Goal: Transaction & Acquisition: Purchase product/service

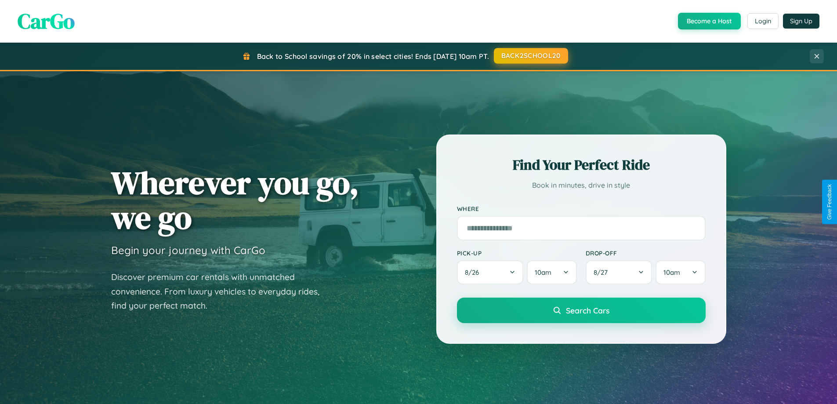
click at [531, 56] on button "BACK2SCHOOL20" at bounding box center [531, 56] width 74 height 16
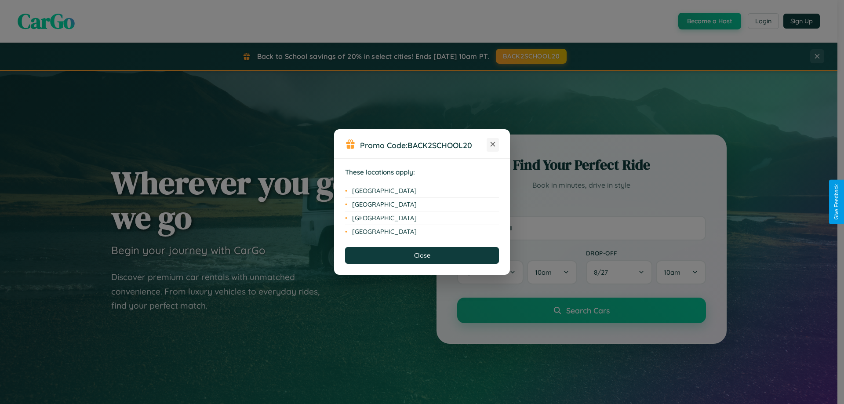
click at [493, 145] on icon at bounding box center [493, 144] width 5 height 5
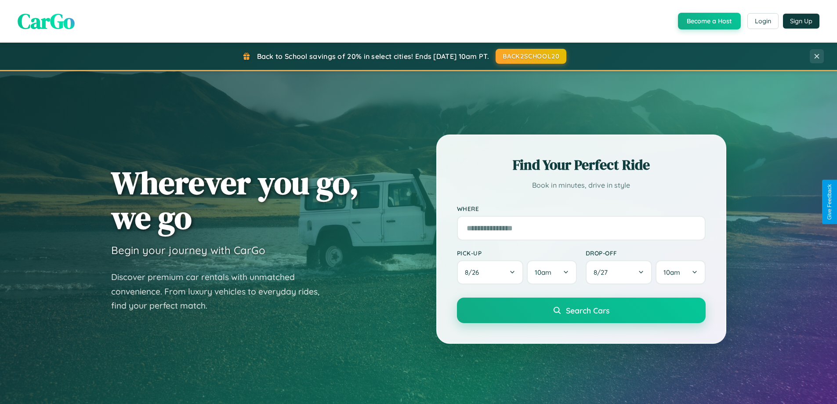
scroll to position [379, 0]
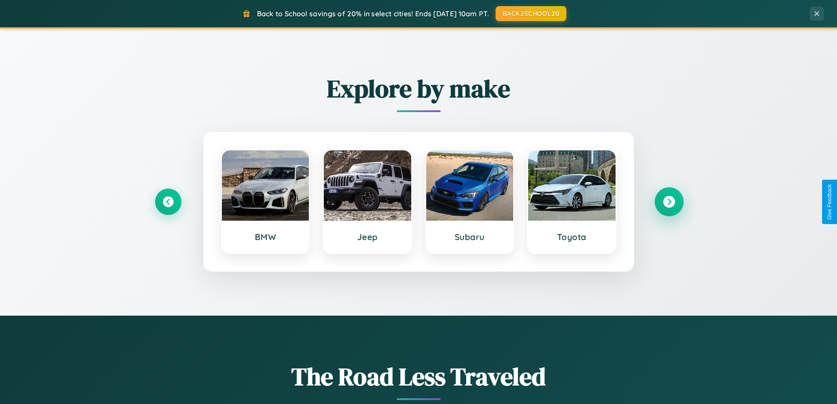
click at [669, 202] on icon at bounding box center [669, 202] width 12 height 12
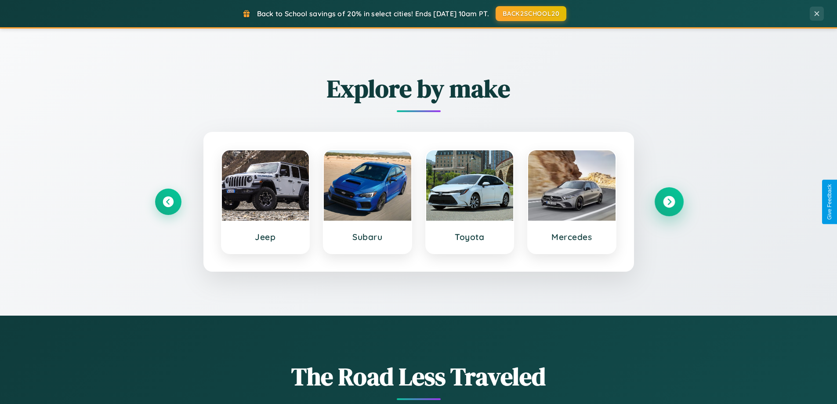
click at [669, 202] on icon at bounding box center [669, 202] width 12 height 12
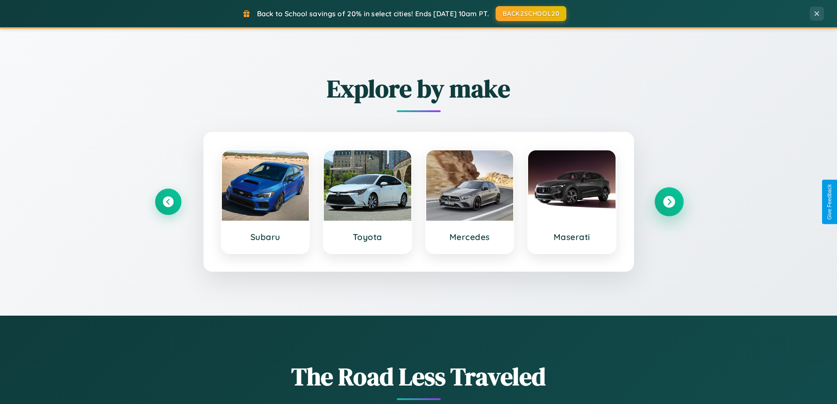
click at [669, 202] on icon at bounding box center [669, 202] width 12 height 12
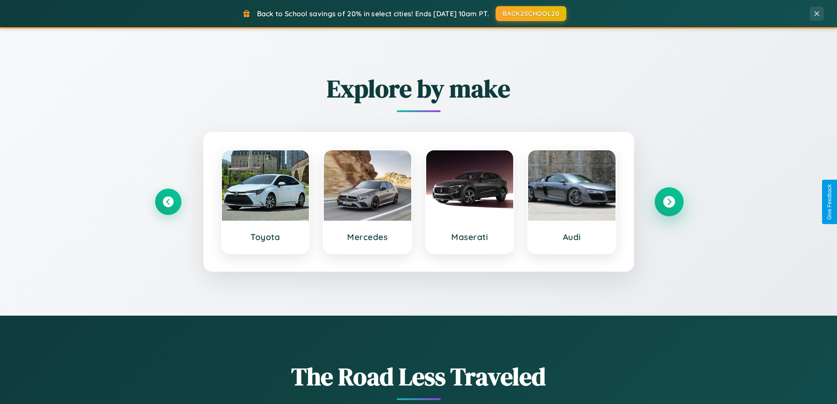
click at [669, 202] on icon at bounding box center [669, 202] width 12 height 12
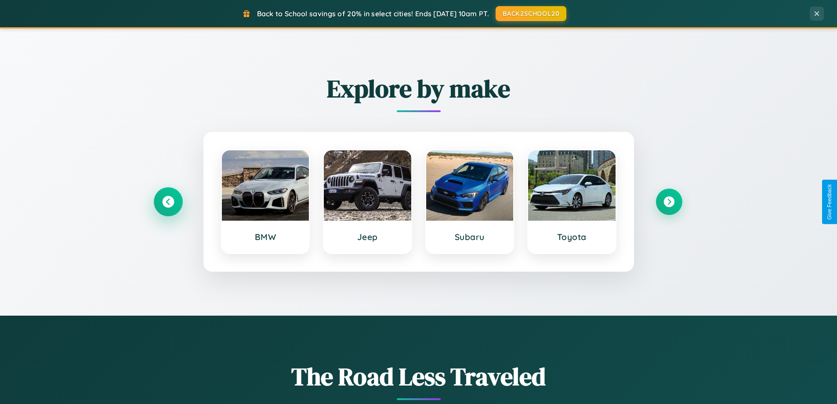
click at [168, 202] on icon at bounding box center [168, 202] width 12 height 12
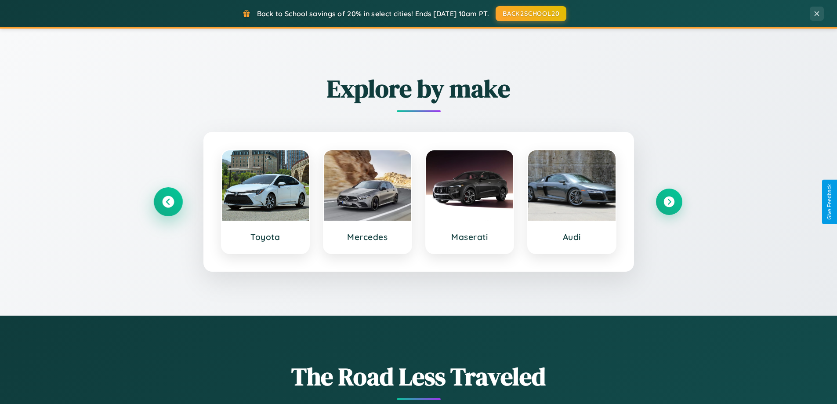
scroll to position [26, 0]
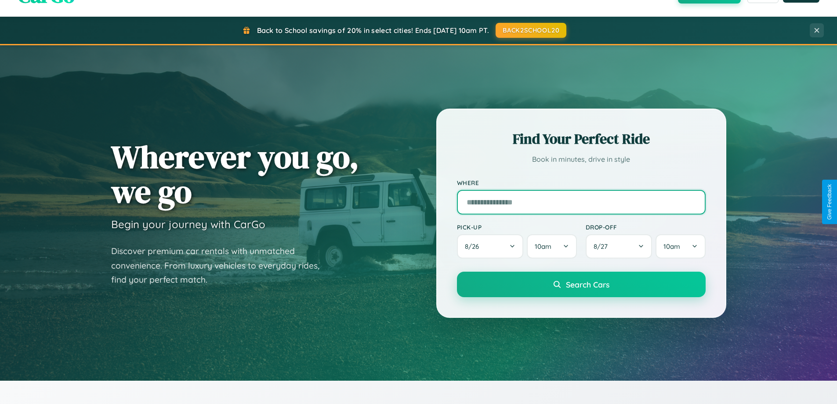
click at [581, 202] on input "text" at bounding box center [581, 202] width 249 height 25
type input "******"
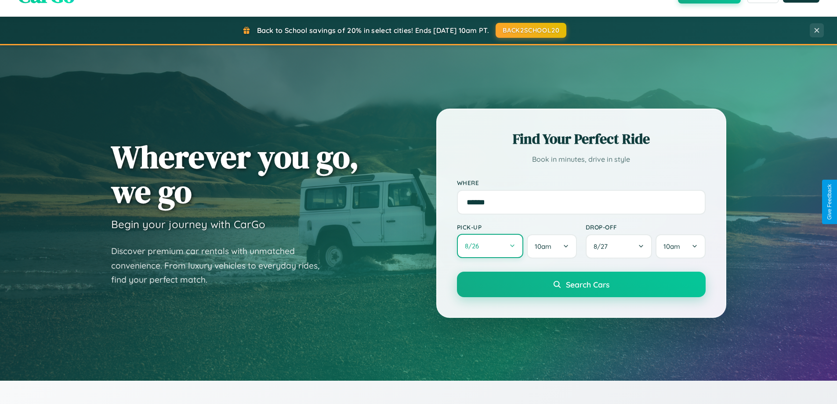
click at [490, 246] on button "8 / 26" at bounding box center [490, 246] width 67 height 24
select select "*"
select select "****"
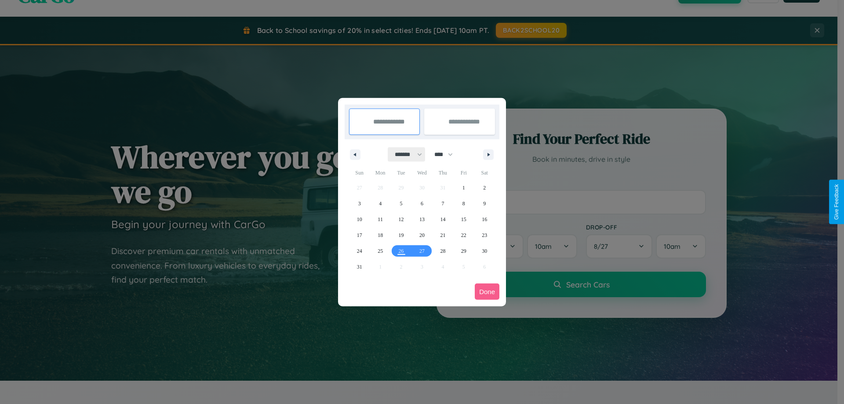
drag, startPoint x: 404, startPoint y: 154, endPoint x: 422, endPoint y: 176, distance: 28.1
click at [404, 154] on select "******* ******** ***** ***** *** **** **** ****** ********* ******* ******** **…" at bounding box center [406, 154] width 37 height 15
select select "*"
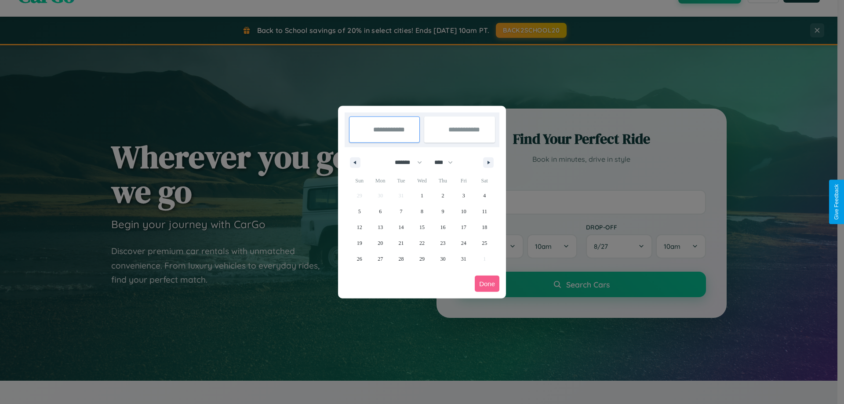
drag, startPoint x: 447, startPoint y: 162, endPoint x: 422, endPoint y: 176, distance: 29.1
click at [447, 162] on select "**** **** **** **** **** **** **** **** **** **** **** **** **** **** **** ****…" at bounding box center [443, 162] width 26 height 15
select select "****"
click at [380, 243] on span "19" at bounding box center [380, 243] width 5 height 16
type input "**********"
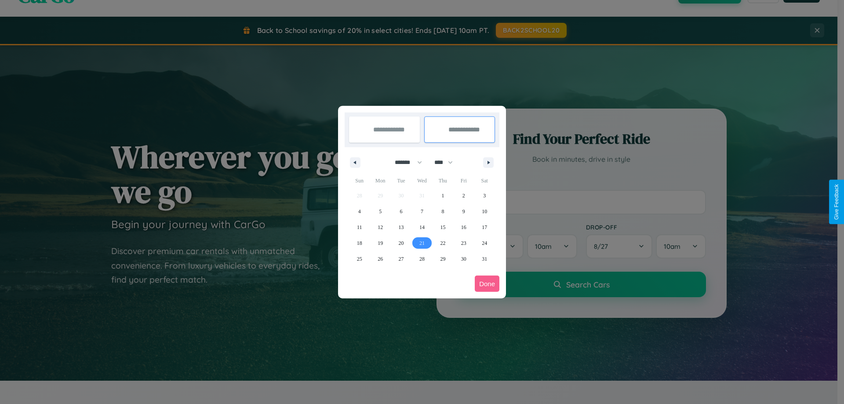
click at [422, 243] on span "21" at bounding box center [421, 243] width 5 height 16
type input "**********"
click at [487, 284] on button "Done" at bounding box center [487, 284] width 25 height 16
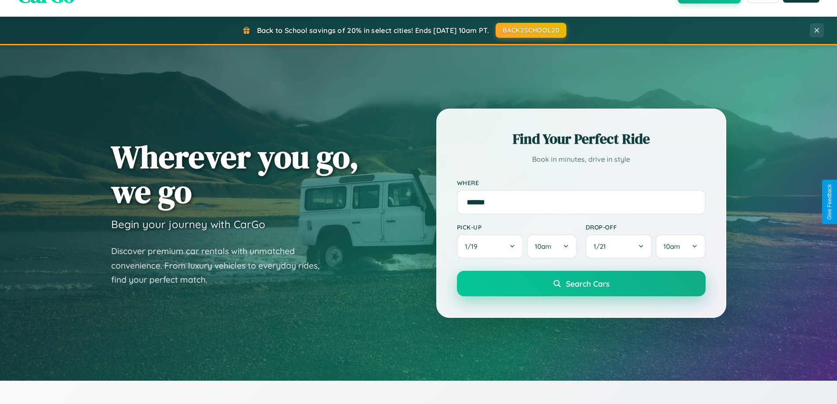
click at [581, 284] on span "Search Cars" at bounding box center [588, 284] width 44 height 10
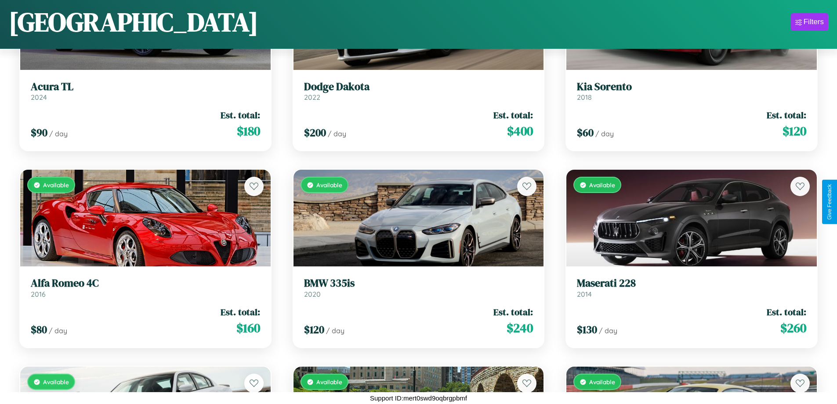
scroll to position [7209, 0]
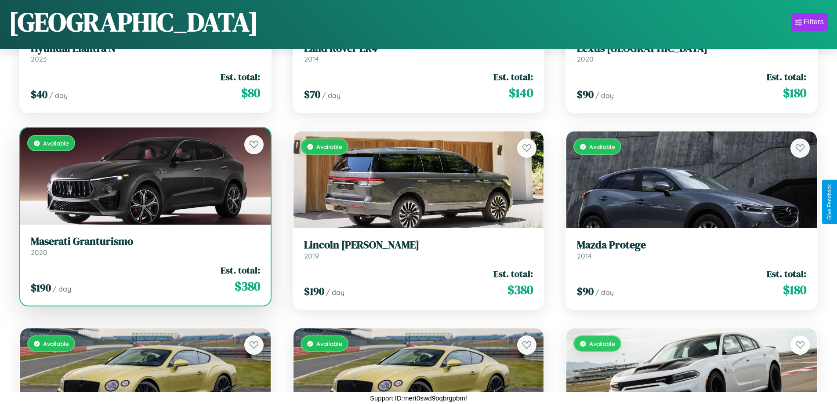
click at [144, 249] on link "Maserati Granturismo 2020" at bounding box center [145, 246] width 229 height 22
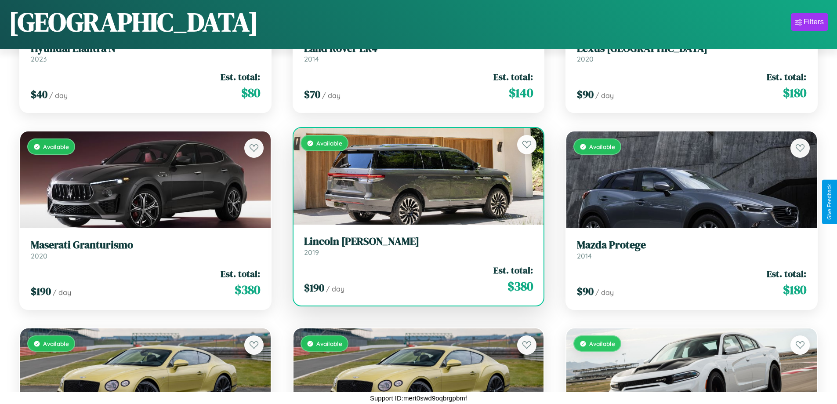
scroll to position [10359, 0]
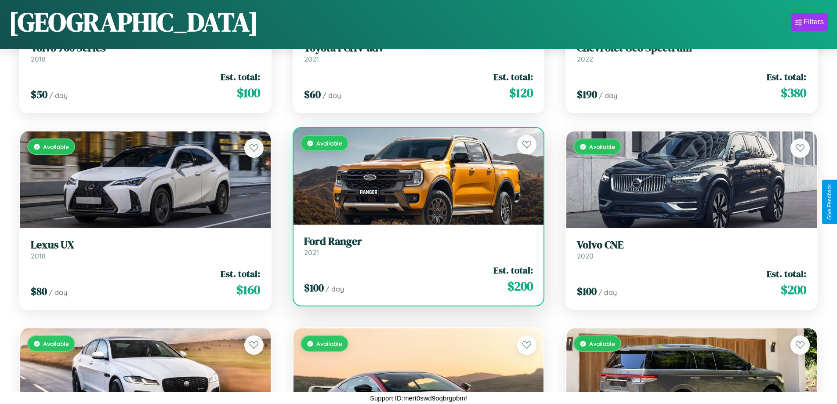
click at [415, 176] on div "Available" at bounding box center [419, 176] width 251 height 97
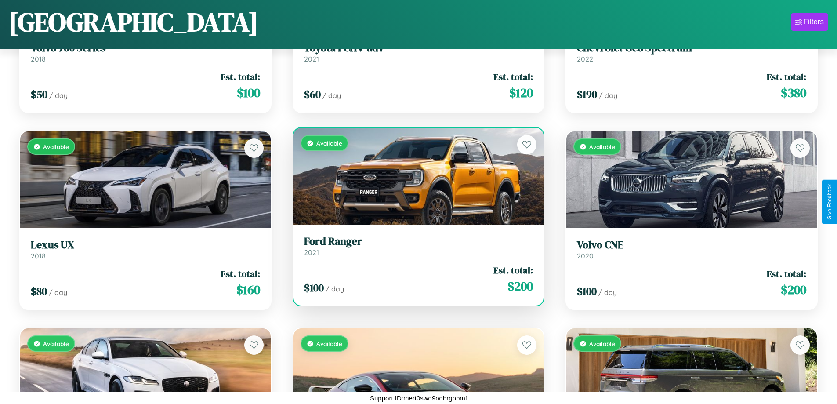
click at [415, 176] on div "Available" at bounding box center [419, 176] width 251 height 97
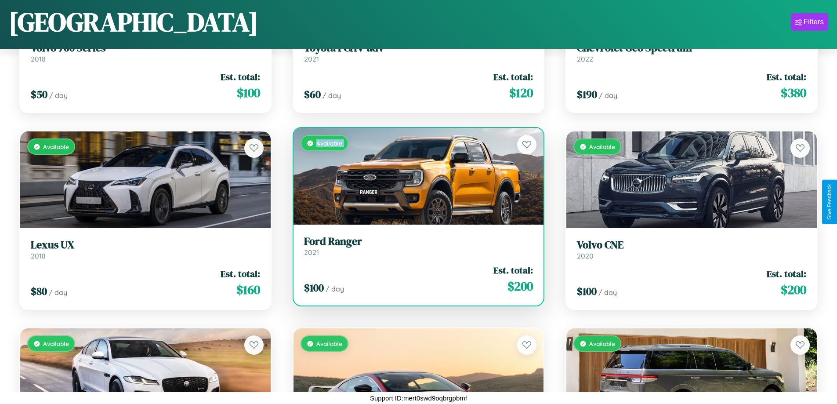
click at [415, 176] on div "Available" at bounding box center [419, 176] width 251 height 97
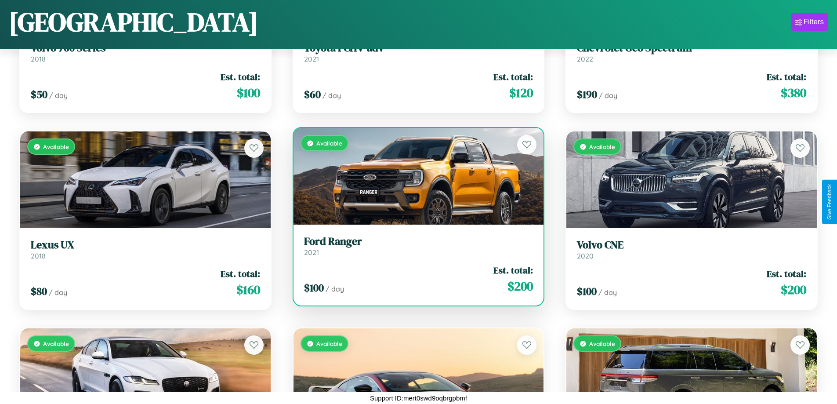
click at [415, 176] on div "Available" at bounding box center [419, 176] width 251 height 97
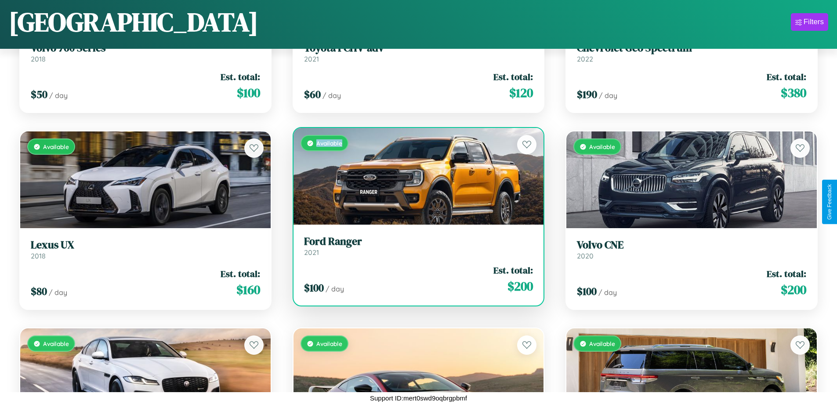
click at [415, 176] on div "Available" at bounding box center [419, 176] width 251 height 97
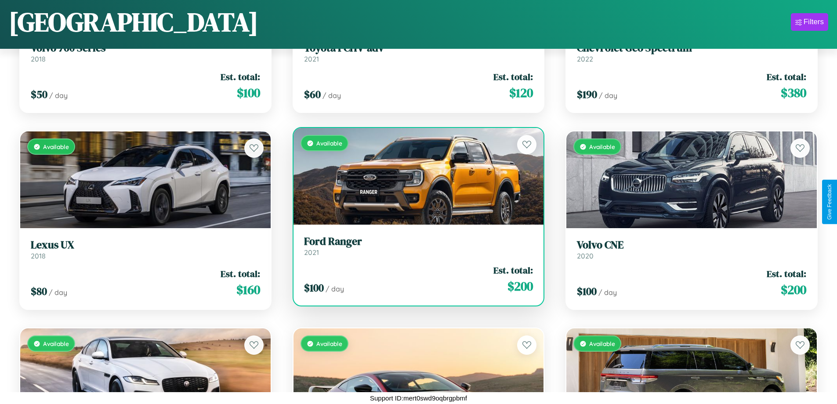
click at [415, 246] on h3 "Ford Ranger" at bounding box center [418, 241] width 229 height 13
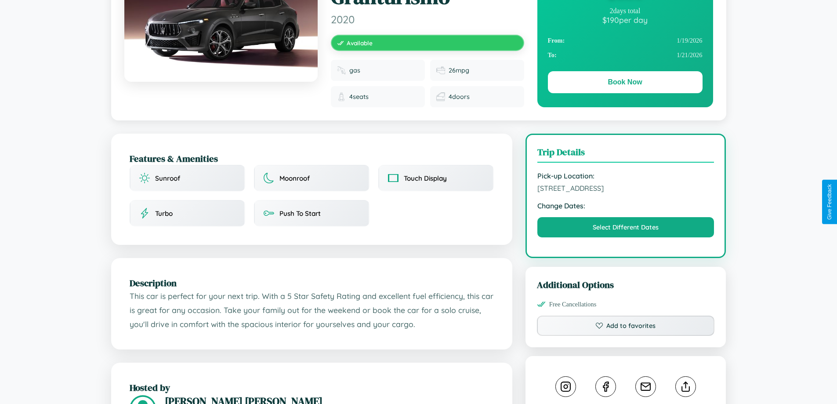
scroll to position [296, 0]
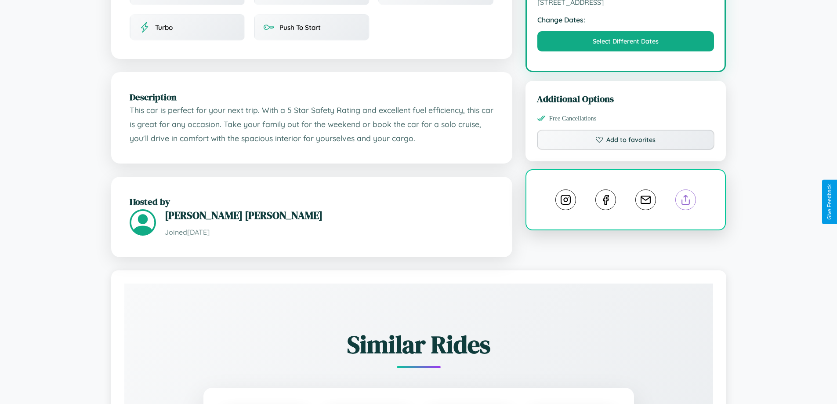
click at [686, 201] on line at bounding box center [686, 198] width 0 height 6
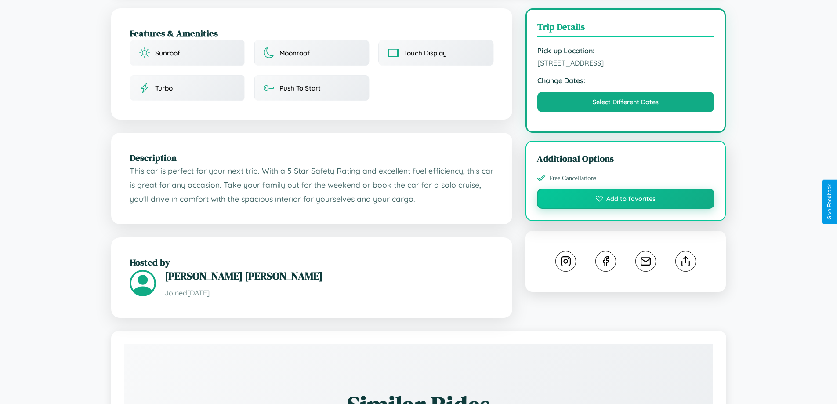
click at [626, 200] on button "Add to favorites" at bounding box center [626, 199] width 178 height 20
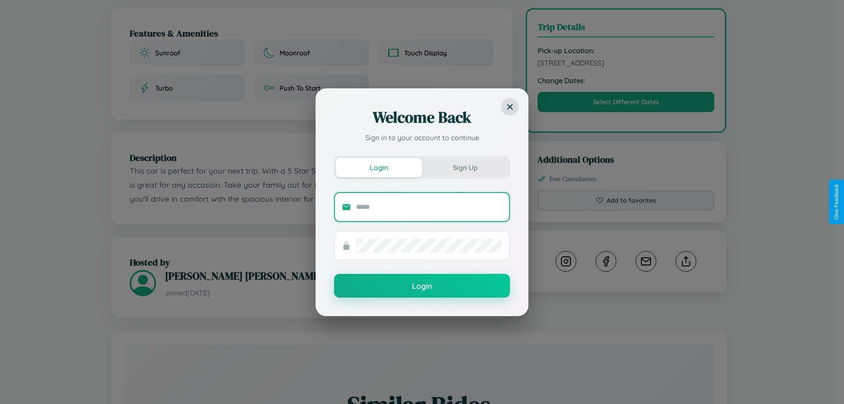
click at [429, 207] on input "text" at bounding box center [429, 207] width 146 height 14
type input "**********"
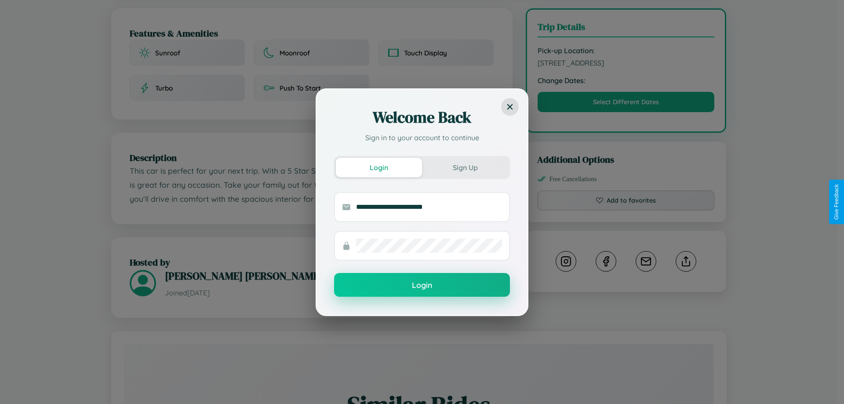
click at [422, 285] on button "Login" at bounding box center [422, 285] width 176 height 24
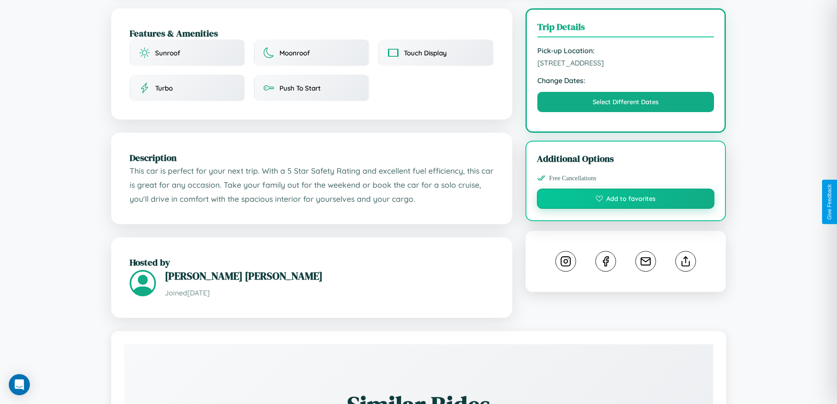
click at [626, 200] on button "Add to favorites" at bounding box center [626, 199] width 178 height 20
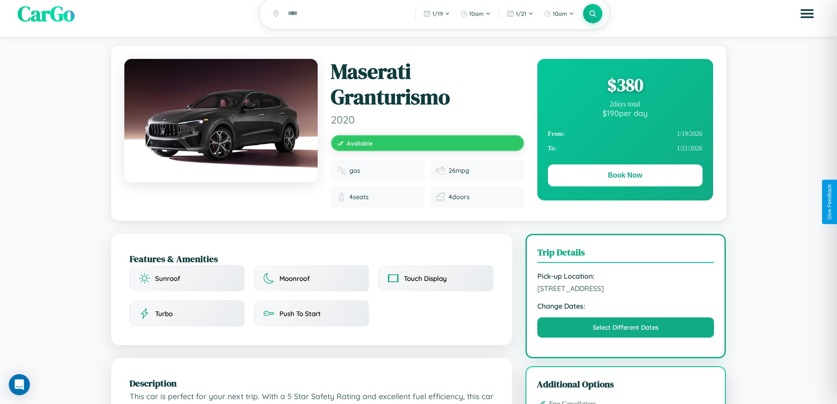
scroll to position [0, 0]
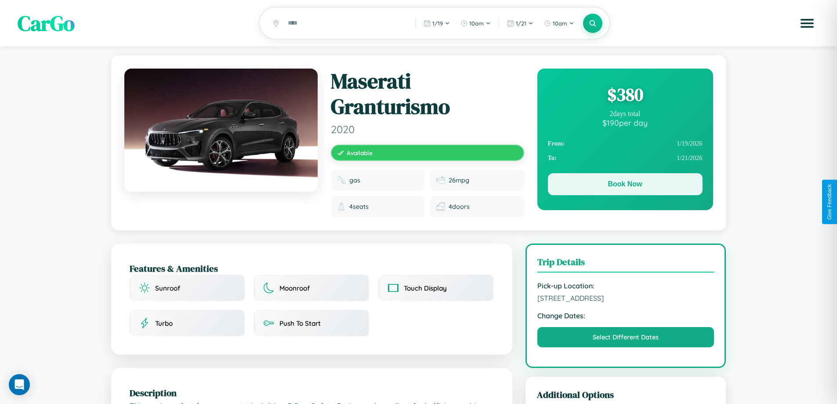
click at [625, 185] on button "Book Now" at bounding box center [625, 184] width 155 height 22
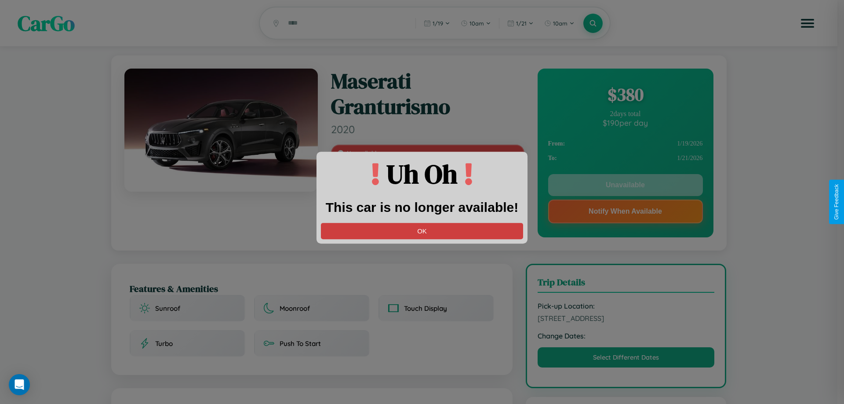
click at [422, 231] on button "OK" at bounding box center [422, 231] width 202 height 16
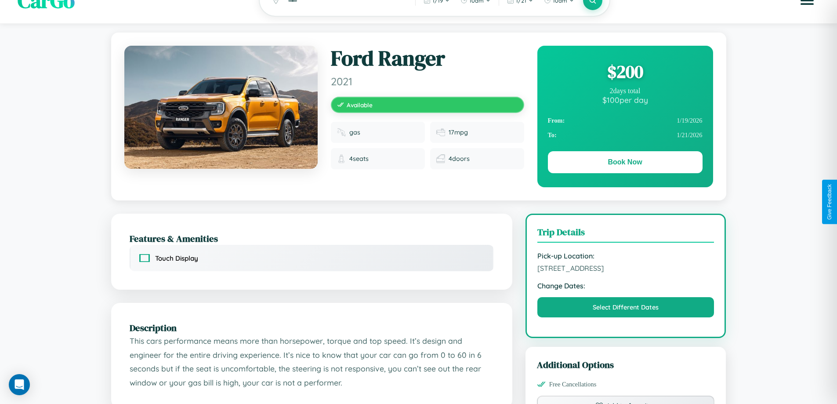
scroll to position [91, 0]
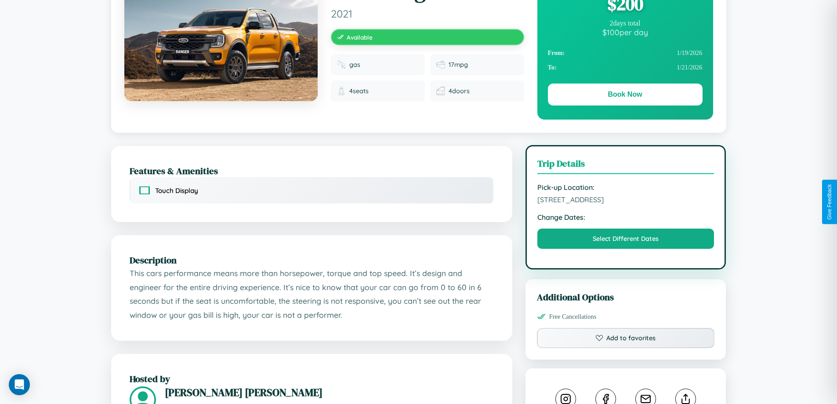
click at [626, 201] on span "[STREET_ADDRESS]" at bounding box center [626, 199] width 177 height 9
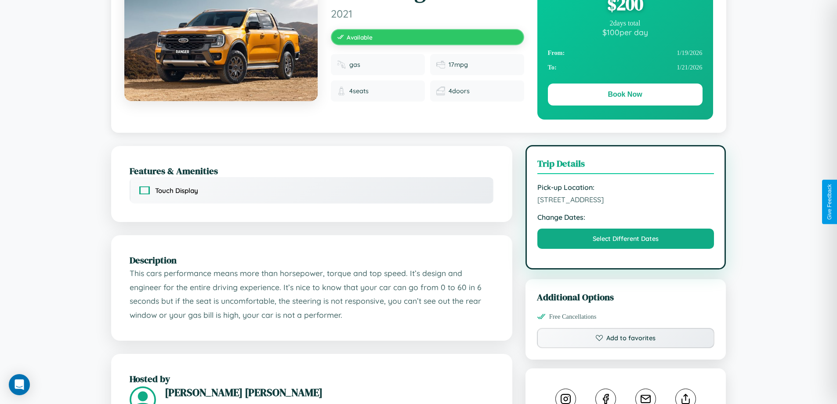
click at [626, 201] on span "[STREET_ADDRESS]" at bounding box center [626, 199] width 177 height 9
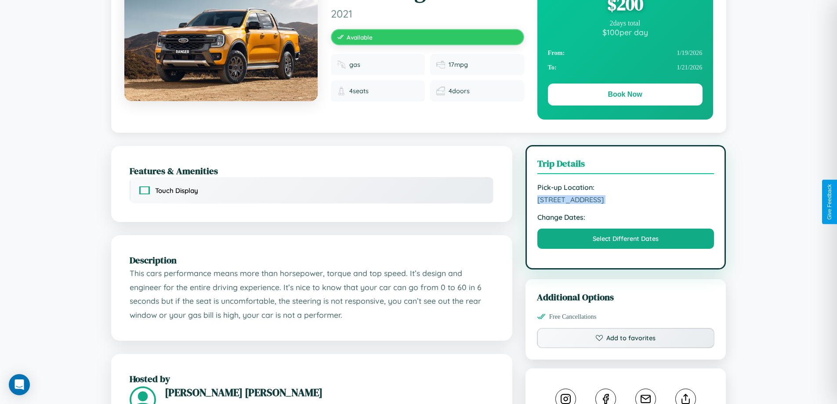
click at [626, 201] on span "[STREET_ADDRESS]" at bounding box center [626, 199] width 177 height 9
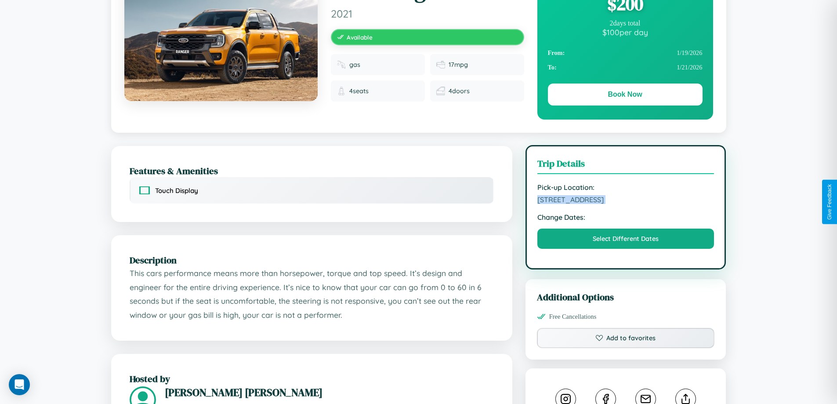
click at [626, 201] on span "[STREET_ADDRESS]" at bounding box center [626, 199] width 177 height 9
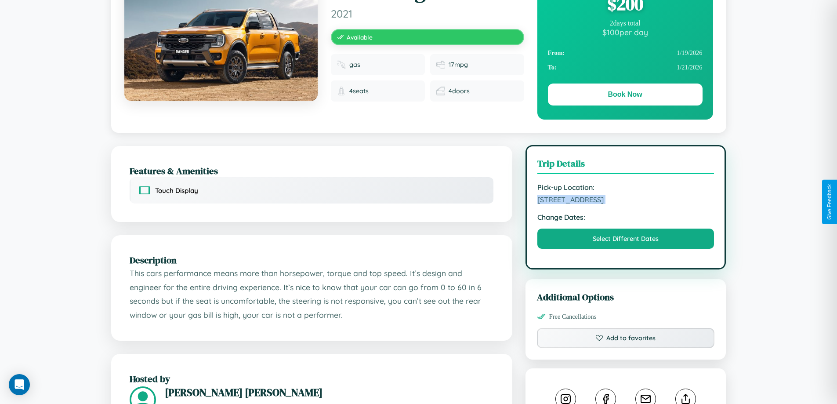
click at [626, 201] on span "[STREET_ADDRESS]" at bounding box center [626, 199] width 177 height 9
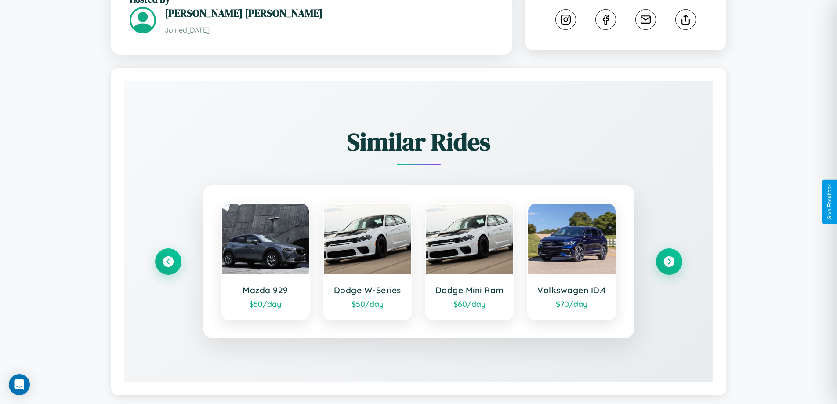
scroll to position [483, 0]
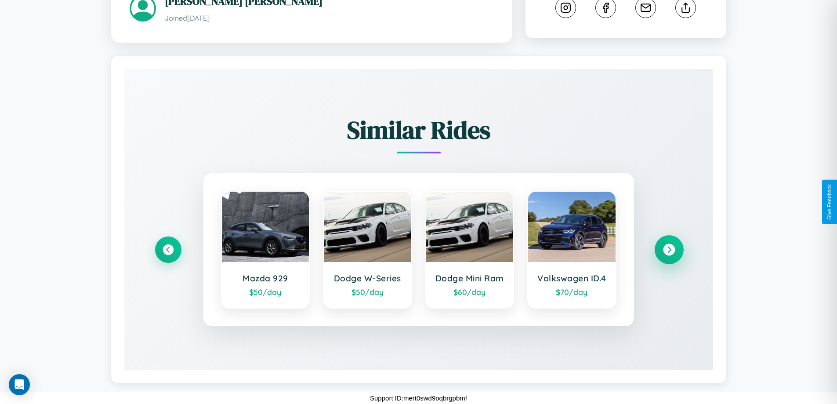
click at [669, 250] on icon at bounding box center [669, 250] width 12 height 12
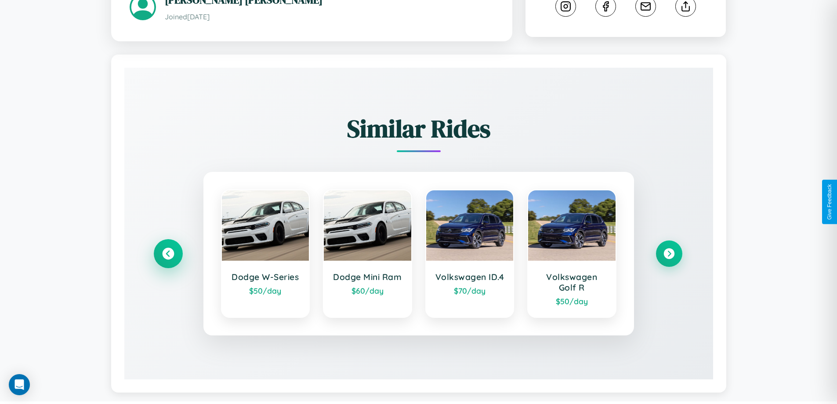
click at [168, 255] on icon at bounding box center [168, 254] width 12 height 12
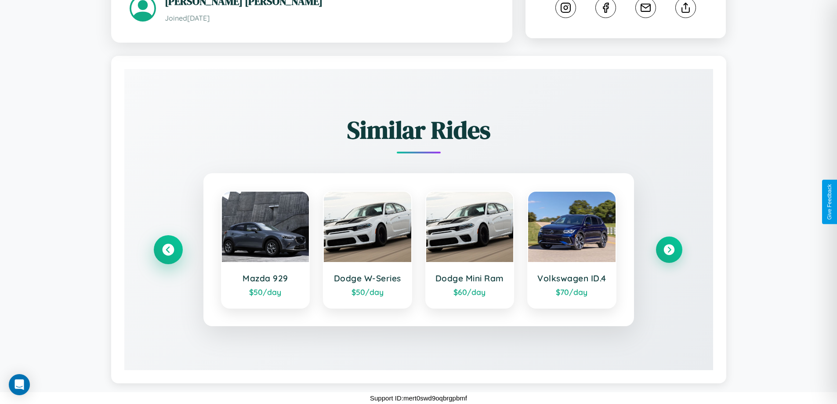
click at [168, 250] on icon at bounding box center [168, 250] width 12 height 12
